Goal: Find specific page/section: Find specific page/section

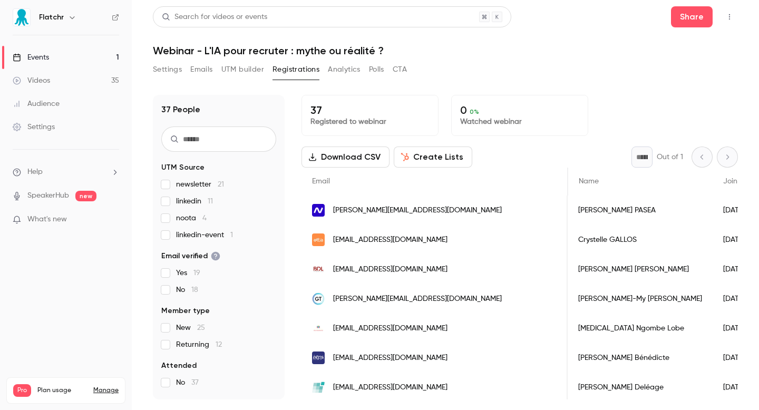
scroll to position [0, 597]
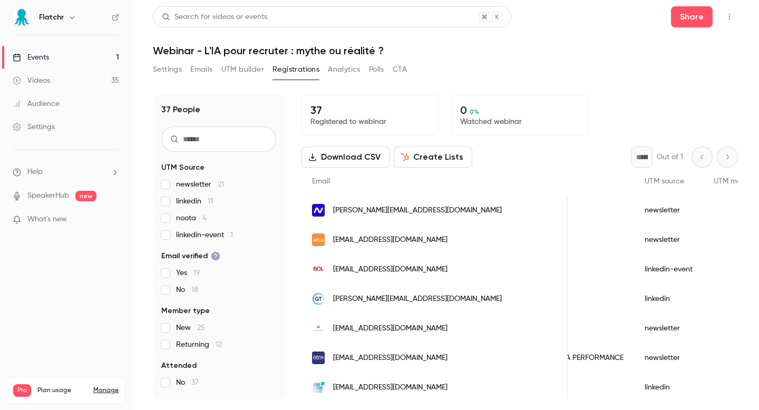
click at [57, 66] on link "Events 1" at bounding box center [66, 57] width 132 height 23
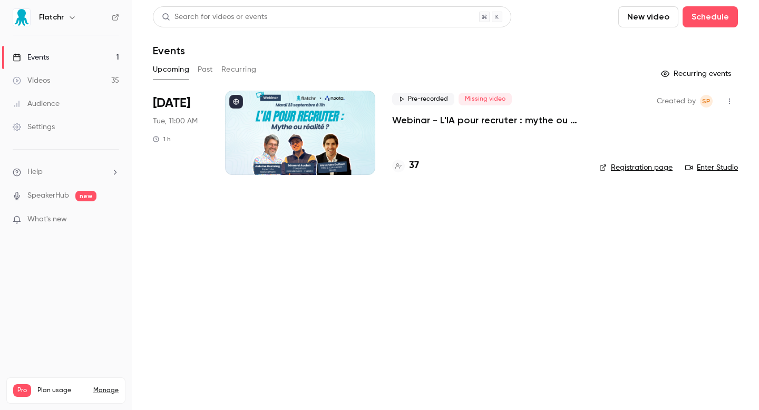
click at [656, 173] on div "Created by SP Registration page Enter Studio" at bounding box center [668, 133] width 139 height 84
click at [652, 168] on link "Registration page" at bounding box center [635, 167] width 73 height 11
click at [417, 118] on p "Webinar - L'IA pour recruter : mythe ou réalité ?" at bounding box center [487, 120] width 190 height 13
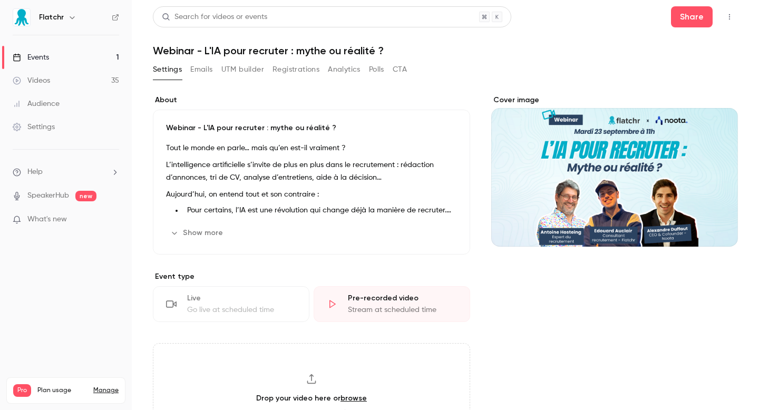
click at [244, 74] on button "UTM builder" at bounding box center [242, 69] width 43 height 17
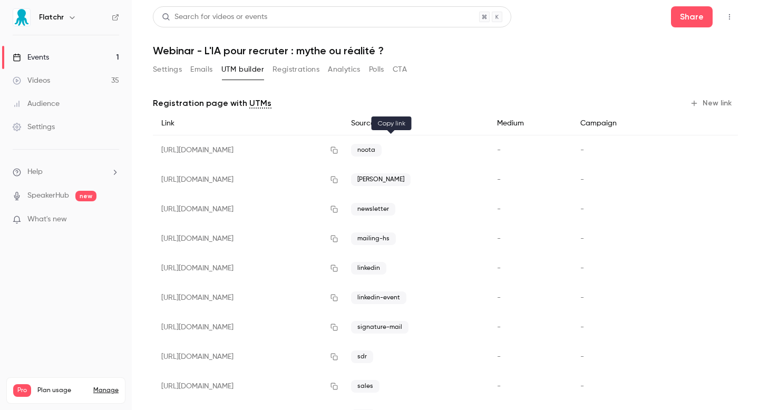
click at [343, 147] on button "button" at bounding box center [334, 150] width 17 height 17
click at [89, 63] on link "Events 1" at bounding box center [66, 57] width 132 height 23
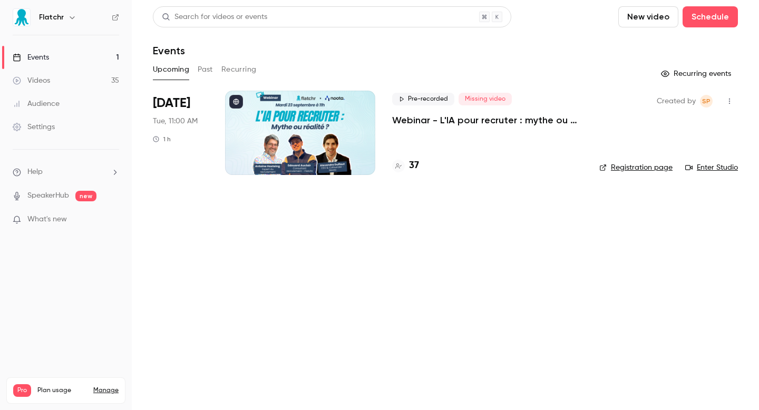
click at [408, 156] on div "Pre-recorded Missing video Webinar - L'IA pour recruter : mythe ou réalité ? 37" at bounding box center [487, 133] width 190 height 84
click at [409, 171] on h4 "37" at bounding box center [414, 166] width 10 height 14
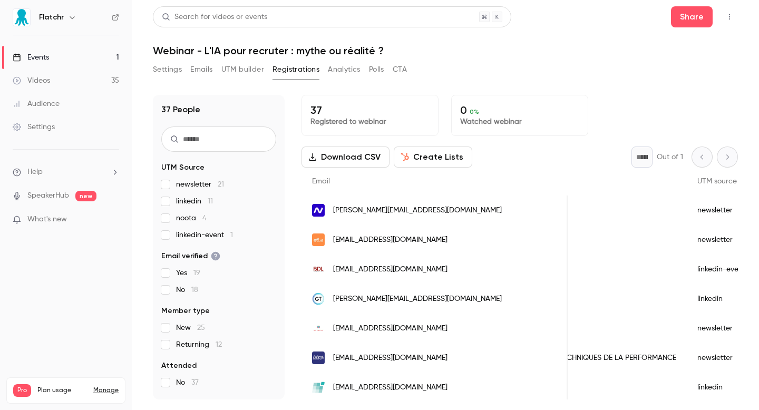
scroll to position [0, 546]
click at [549, 212] on div "Konecta" at bounding box center [574, 211] width 224 height 30
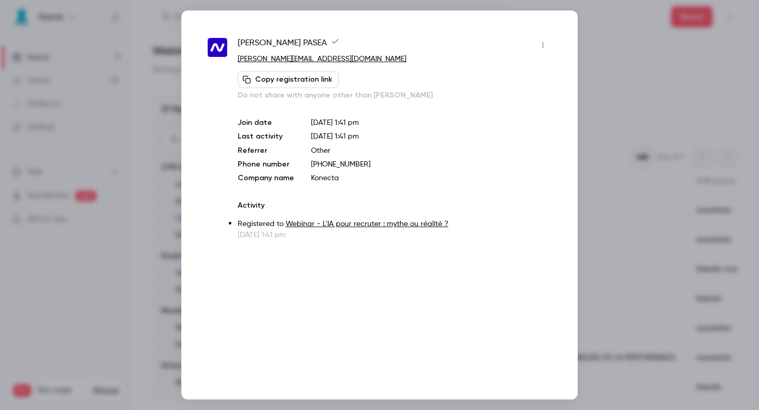
click at [641, 69] on div at bounding box center [379, 205] width 759 height 410
